Goal: Find specific page/section: Find specific page/section

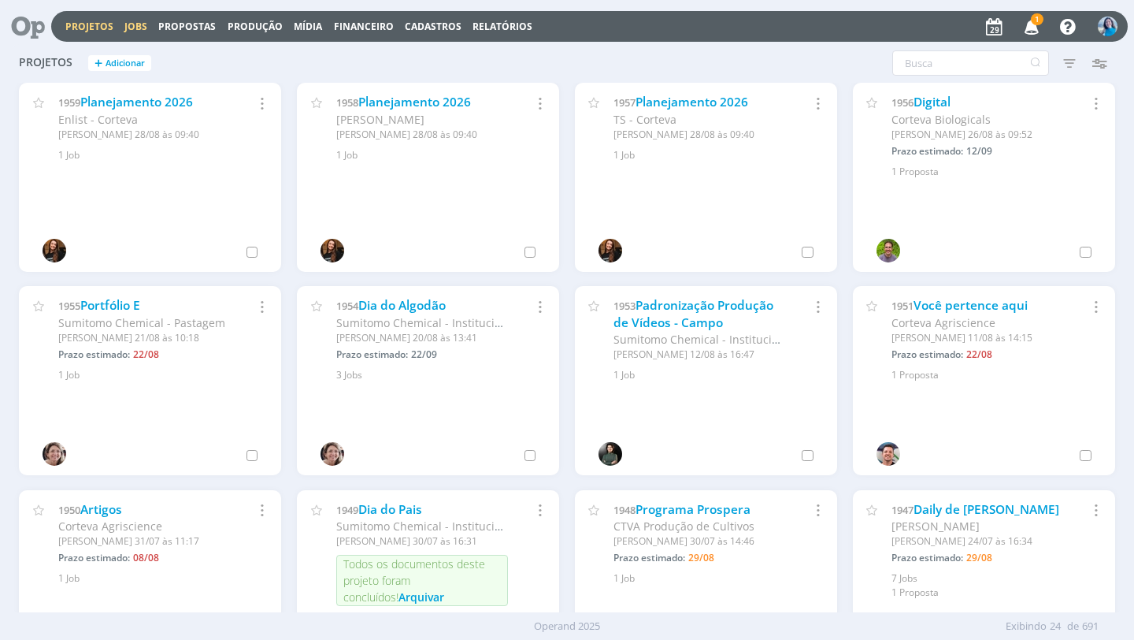
click at [142, 30] on link "Jobs" at bounding box center [135, 26] width 23 height 13
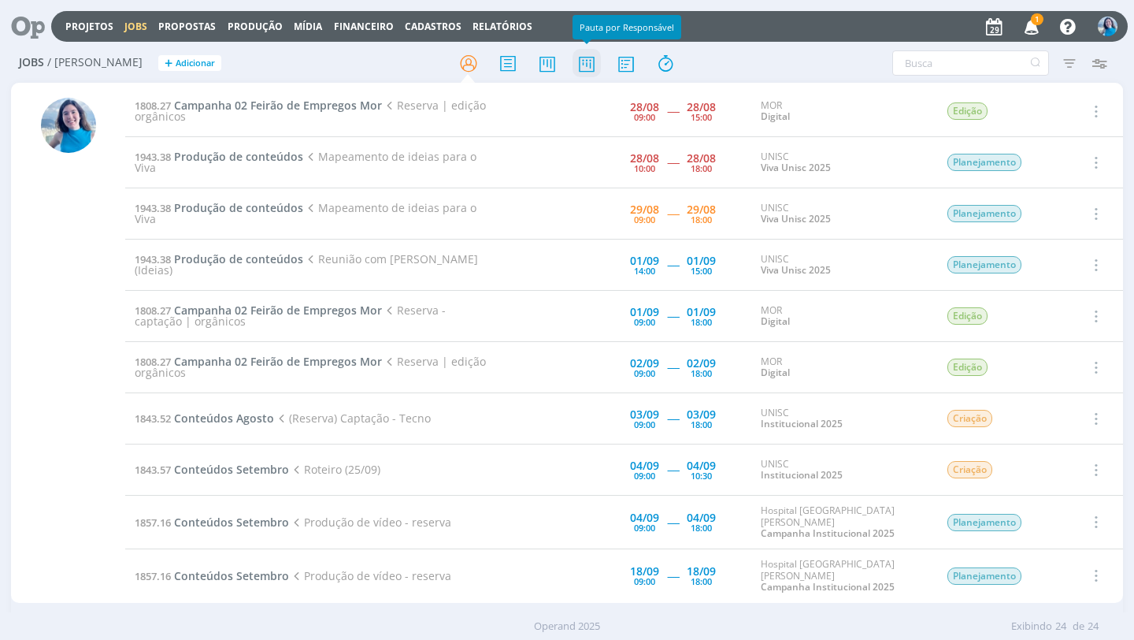
click at [589, 65] on icon at bounding box center [587, 63] width 28 height 31
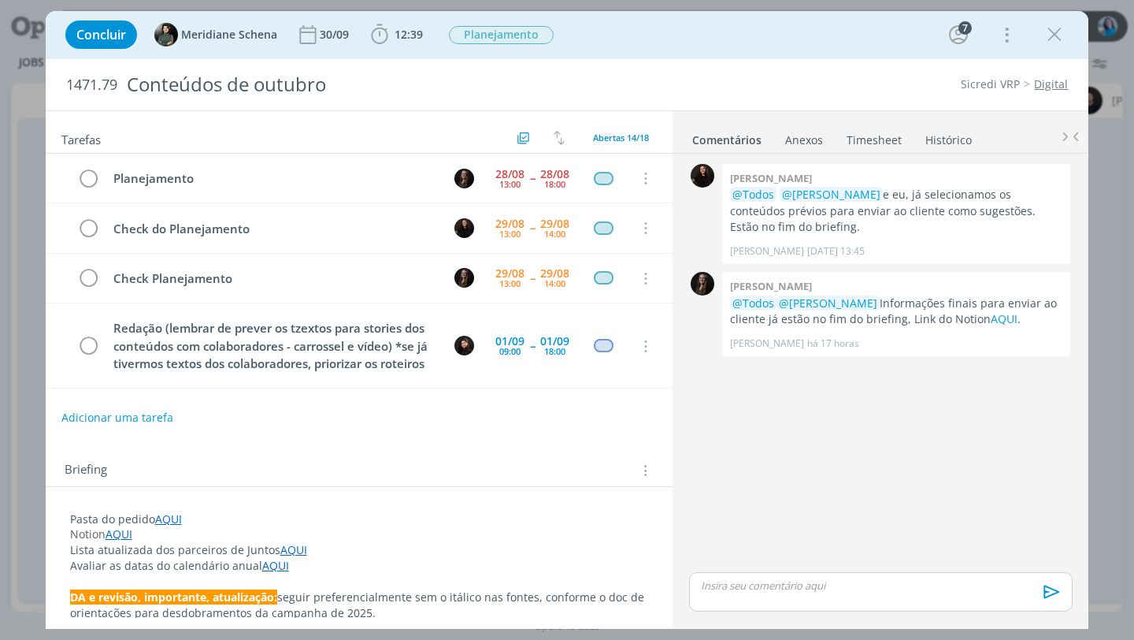
scroll to position [40, 0]
